Goal: Task Accomplishment & Management: Manage account settings

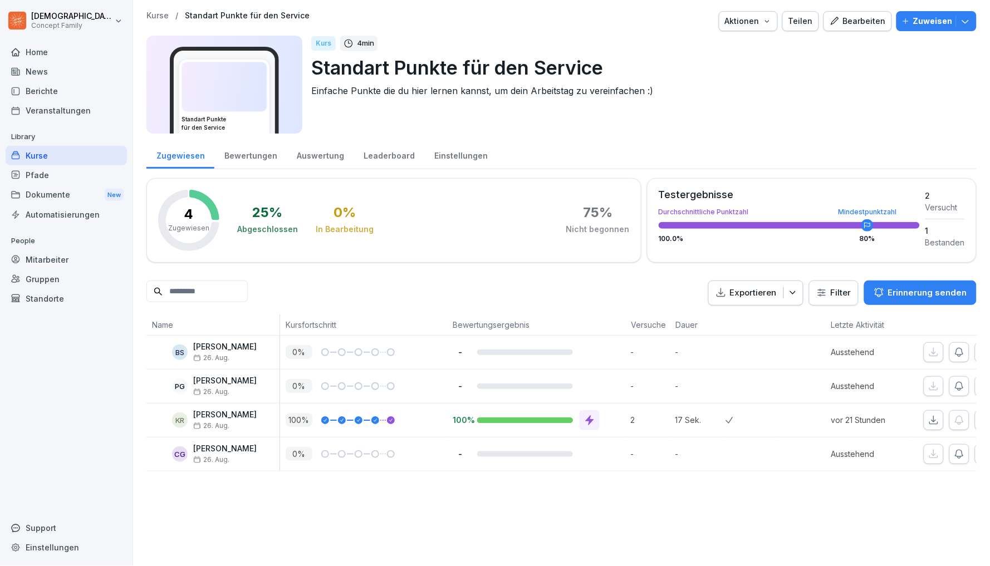
click at [63, 16] on html "[DEMOGRAPHIC_DATA][PERSON_NAME] Concept Family Home News Berichte Veranstaltung…" at bounding box center [495, 283] width 990 height 566
click at [55, 94] on html "[DEMOGRAPHIC_DATA][PERSON_NAME] Concept Family Home News Berichte Veranstaltung…" at bounding box center [495, 283] width 990 height 566
click at [56, 47] on div "Home" at bounding box center [66, 51] width 121 height 19
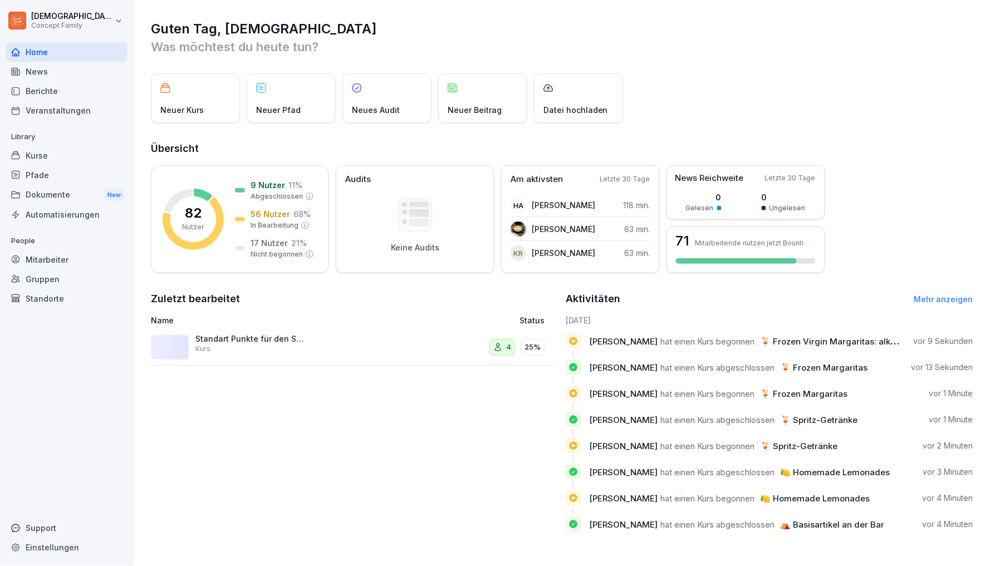
click at [54, 258] on div "Mitarbeiter" at bounding box center [66, 259] width 121 height 19
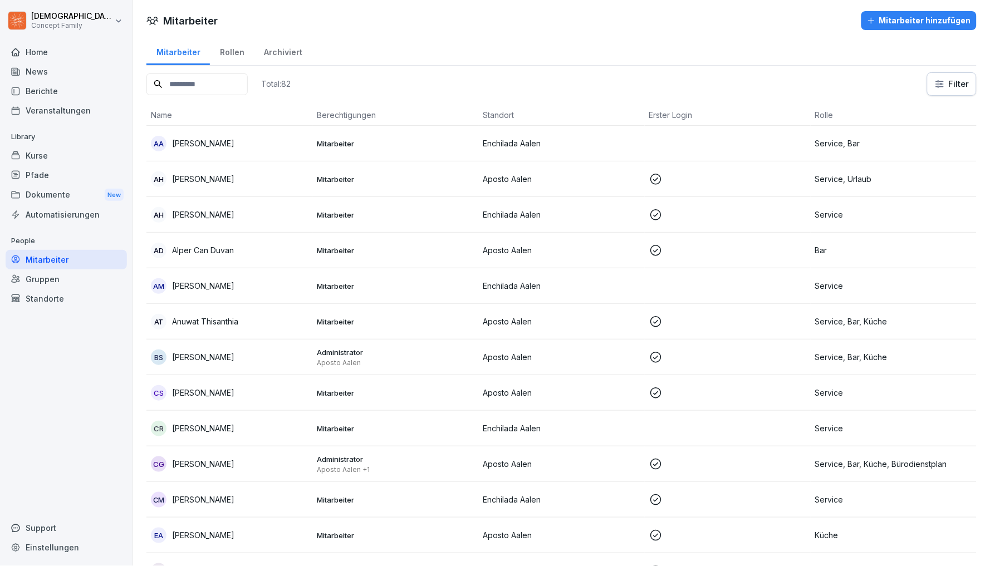
scroll to position [1, 0]
click at [230, 50] on div "Rollen" at bounding box center [232, 50] width 44 height 28
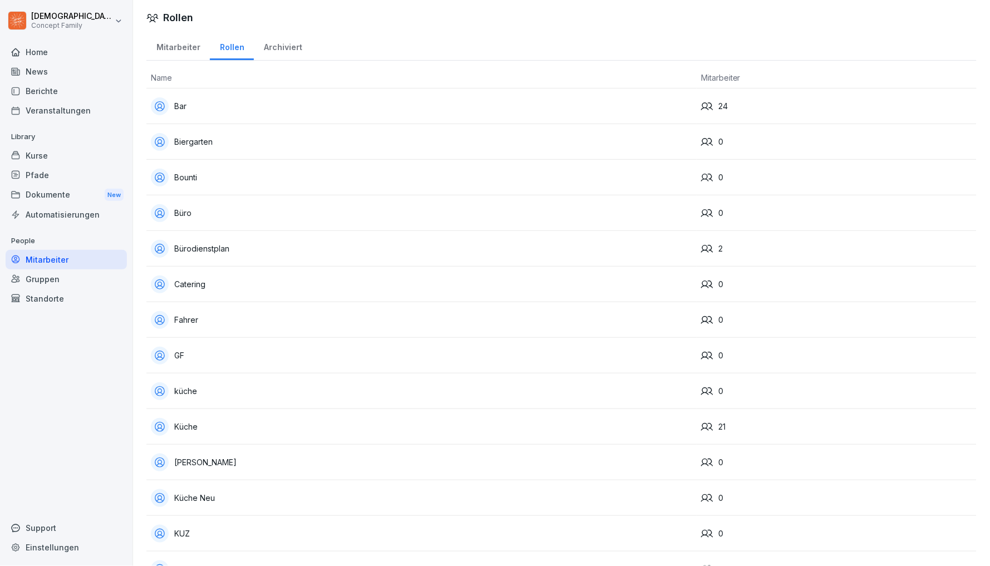
click at [179, 49] on div "Mitarbeiter" at bounding box center [177, 46] width 63 height 28
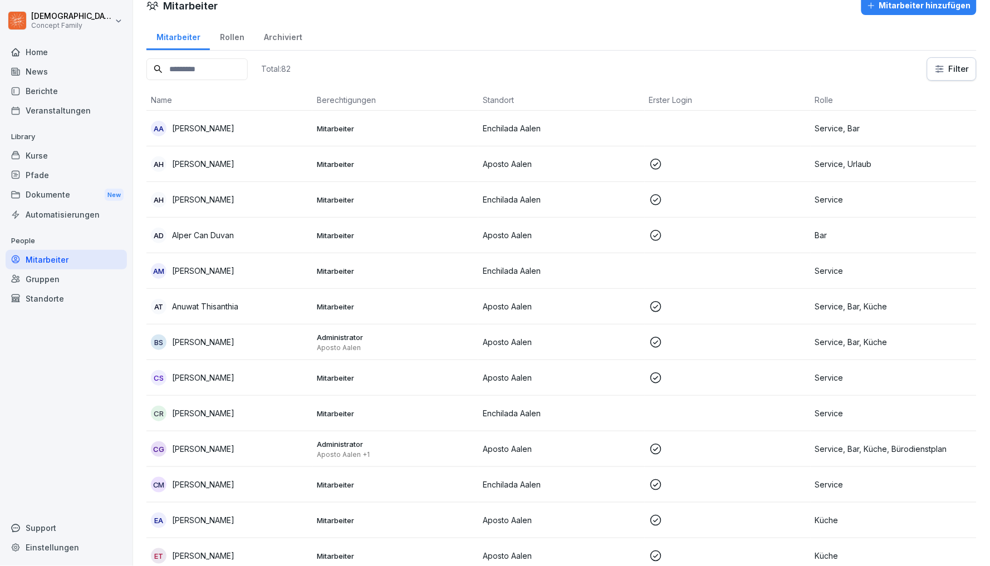
scroll to position [27, 0]
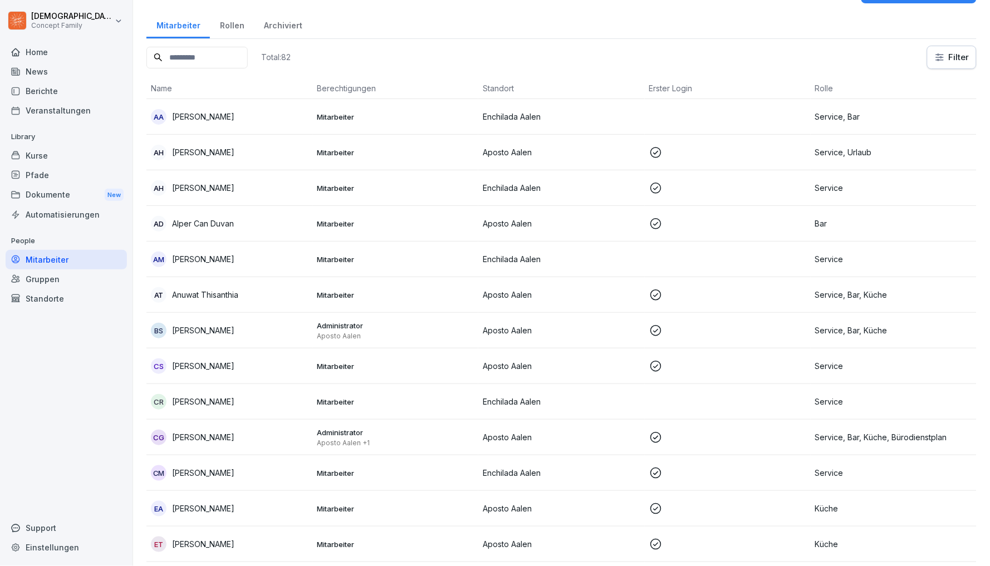
click at [950, 62] on html "Christian Graumann Concept Family Home News Berichte Veranstaltungen Library Ku…" at bounding box center [495, 283] width 990 height 566
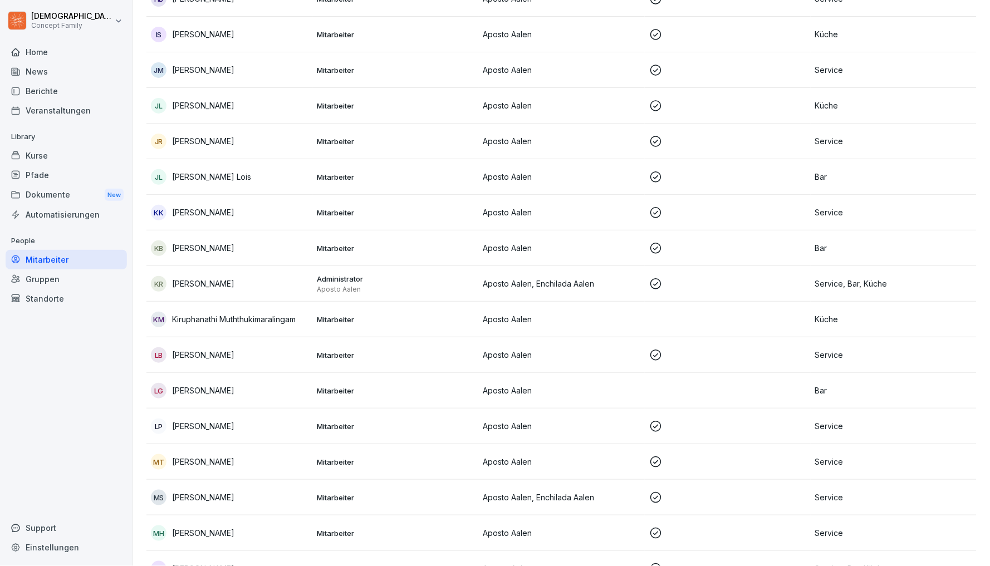
scroll to position [573, 0]
click at [211, 355] on p "Laura Bisceglia" at bounding box center [203, 355] width 62 height 12
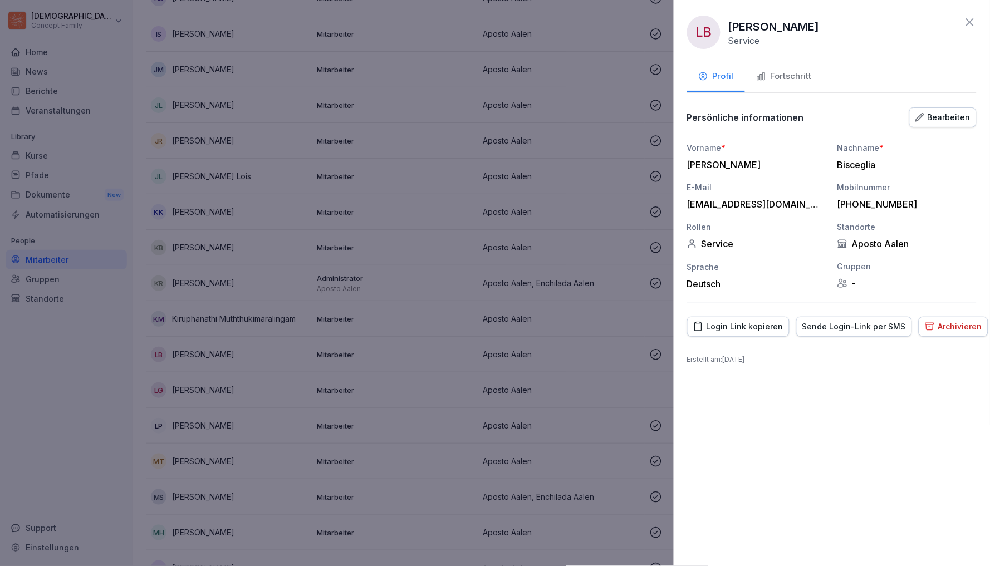
click at [954, 112] on div "Bearbeiten" at bounding box center [942, 117] width 55 height 12
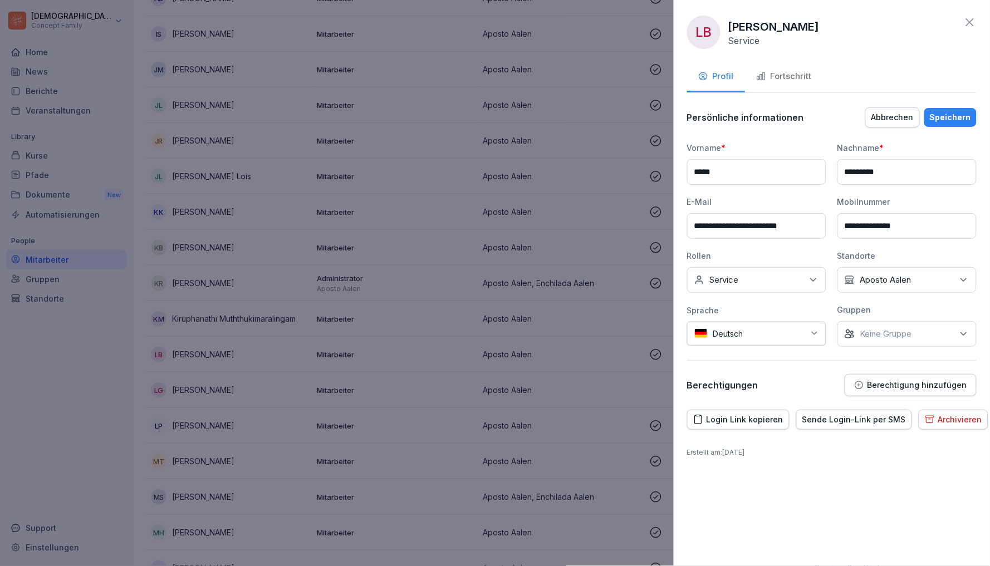
click at [810, 282] on icon at bounding box center [813, 279] width 11 height 11
click at [699, 329] on button "Bar" at bounding box center [700, 330] width 10 height 10
click at [698, 349] on button "Küche" at bounding box center [700, 351] width 10 height 10
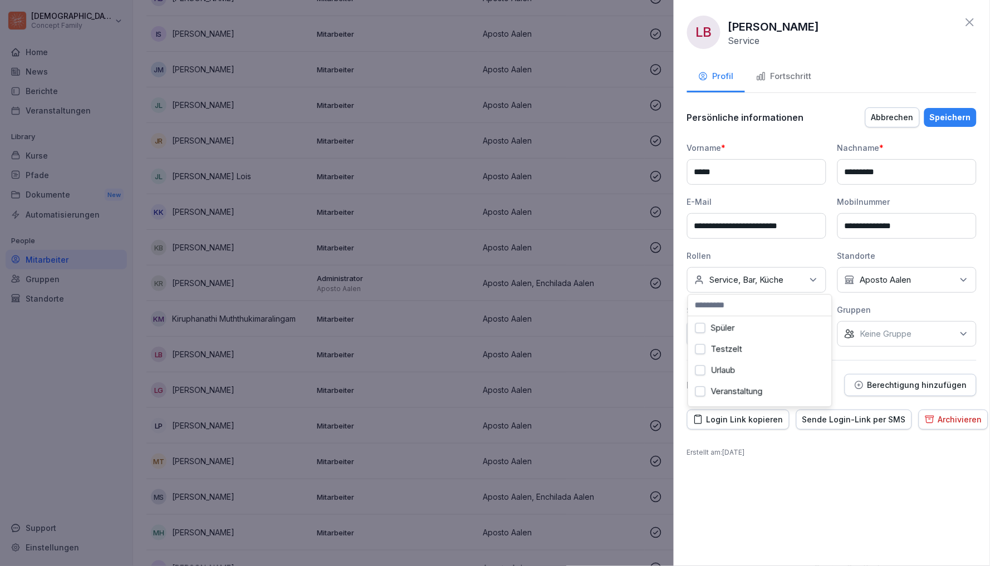
scroll to position [465, 0]
click at [767, 484] on div "**********" at bounding box center [832, 283] width 316 height 566
click at [962, 117] on div "Speichern" at bounding box center [950, 117] width 41 height 12
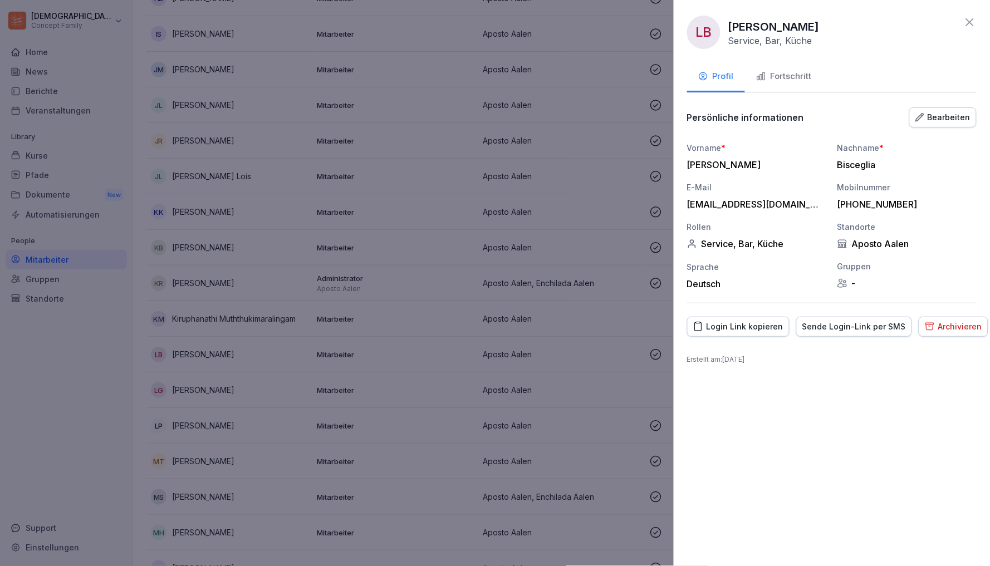
click at [970, 19] on icon at bounding box center [969, 22] width 13 height 13
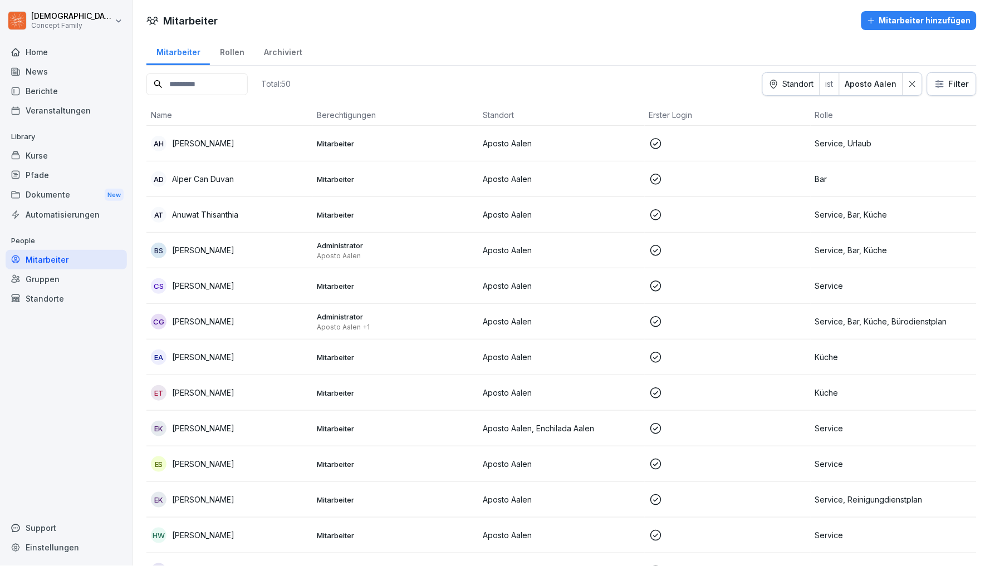
scroll to position [0, 0]
